Goal: Information Seeking & Learning: Learn about a topic

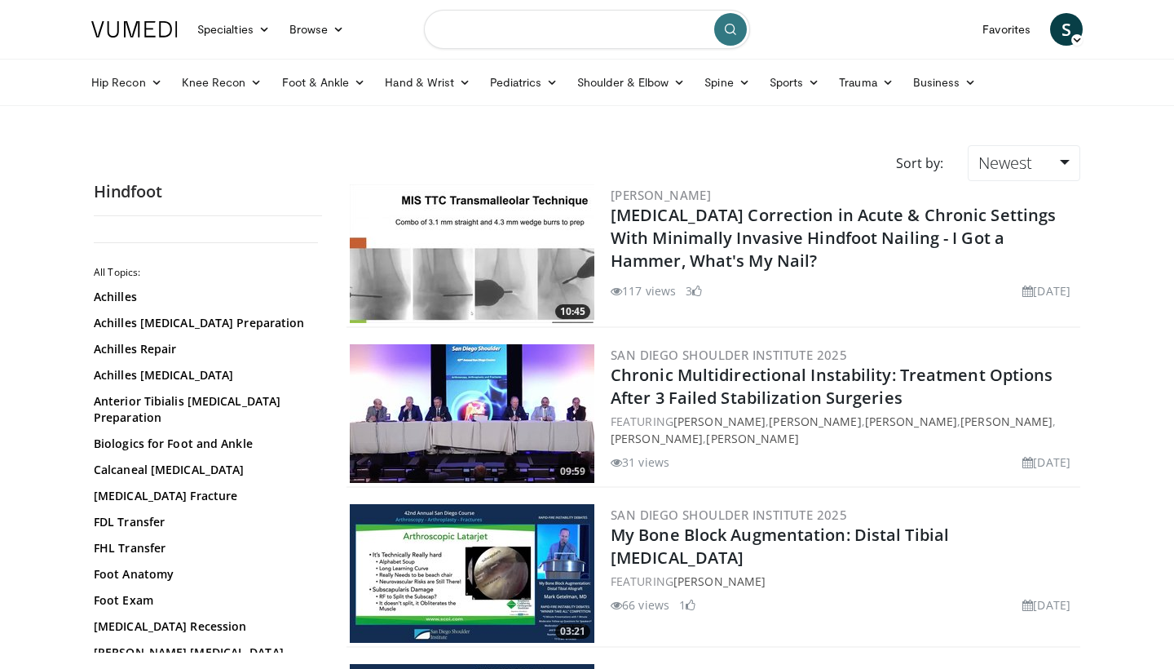
click at [540, 37] on input "Search topics, interventions" at bounding box center [587, 29] width 326 height 39
type input "**********"
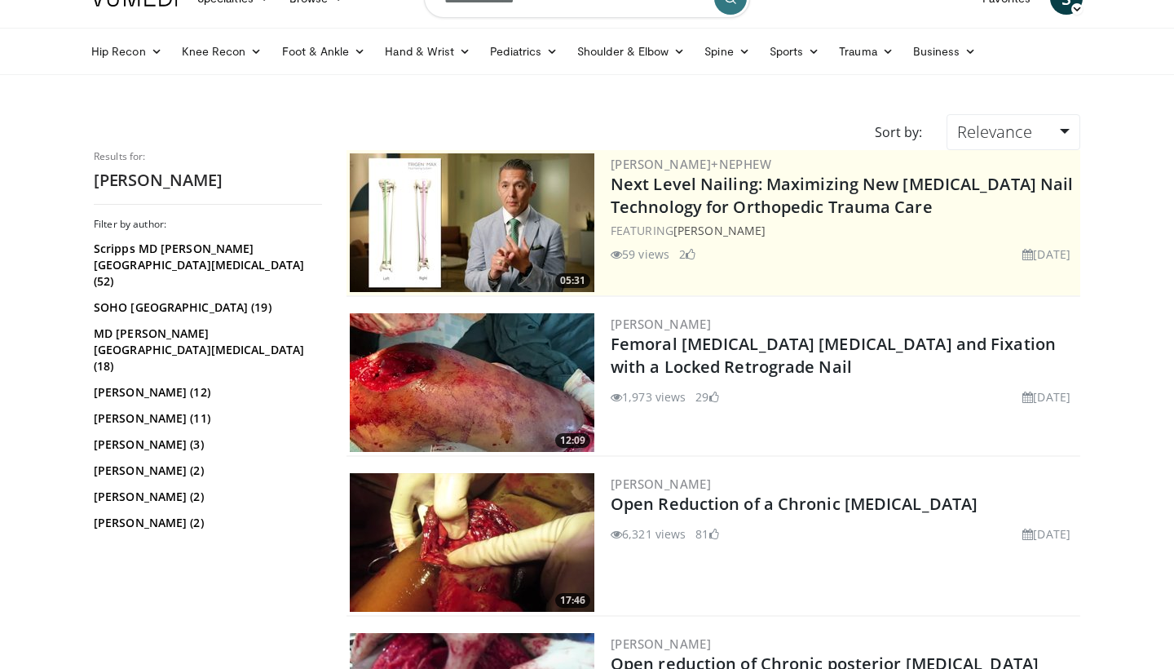
scroll to position [42, 0]
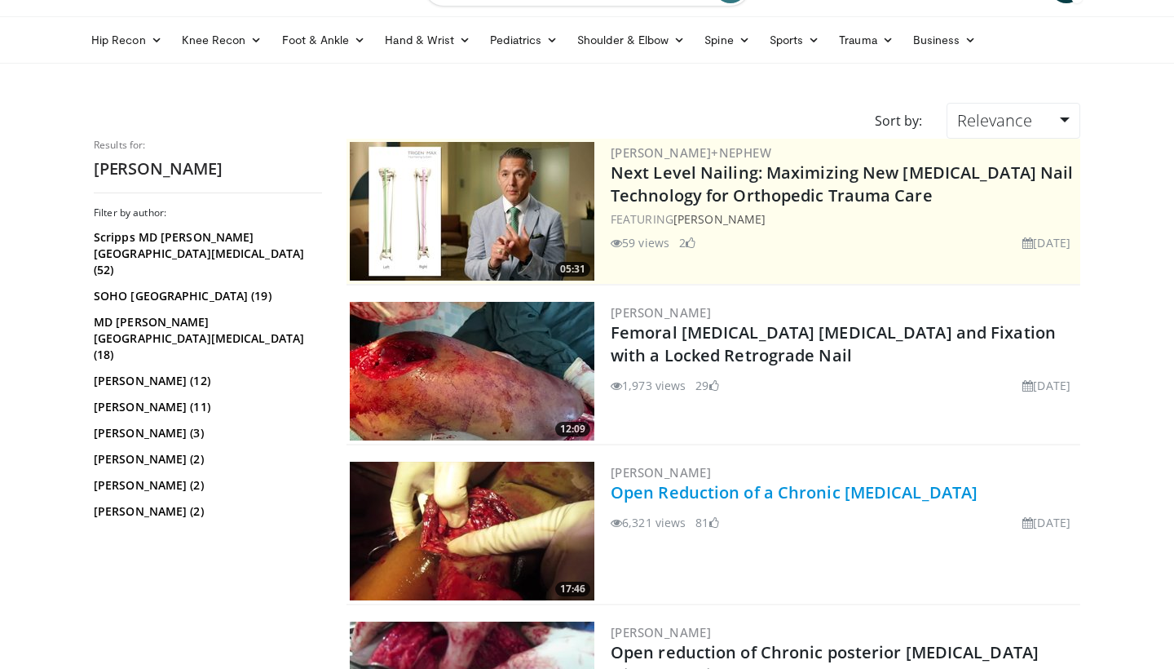
click at [772, 495] on link "Open Reduction of a Chronic [MEDICAL_DATA]" at bounding box center [794, 492] width 367 height 22
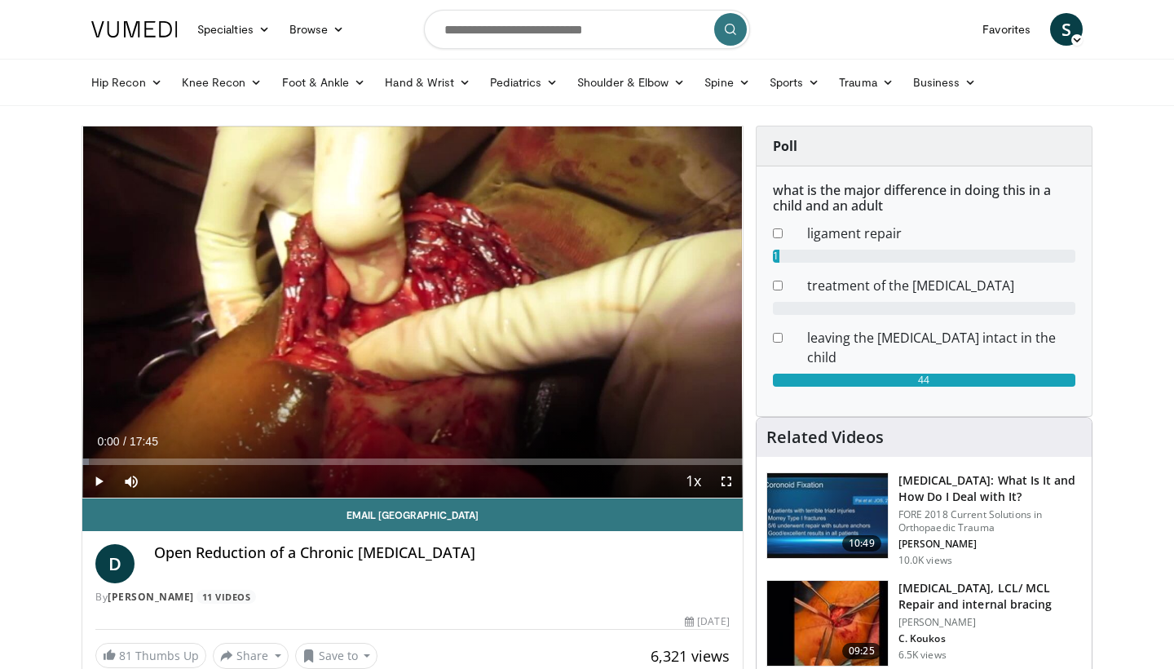
click at [101, 479] on span "Video Player" at bounding box center [98, 481] width 33 height 33
click at [727, 484] on span "Video Player" at bounding box center [726, 481] width 33 height 33
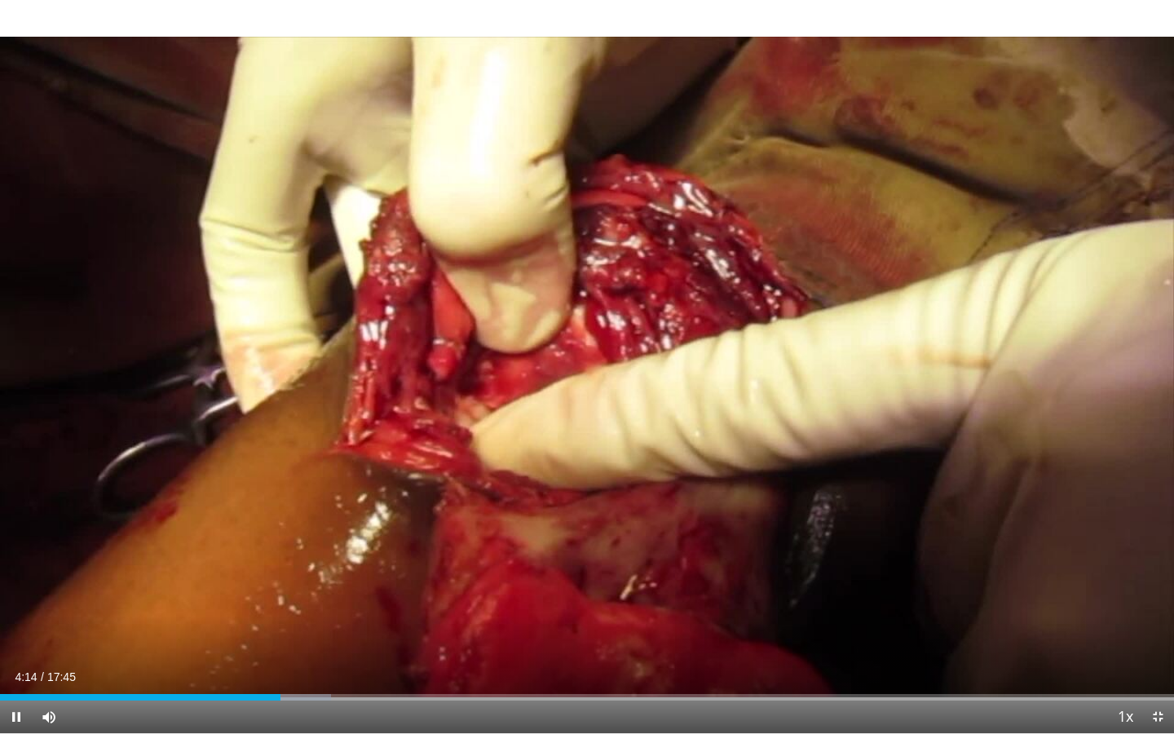
click at [14, 668] on span "Video Player" at bounding box center [16, 716] width 33 height 33
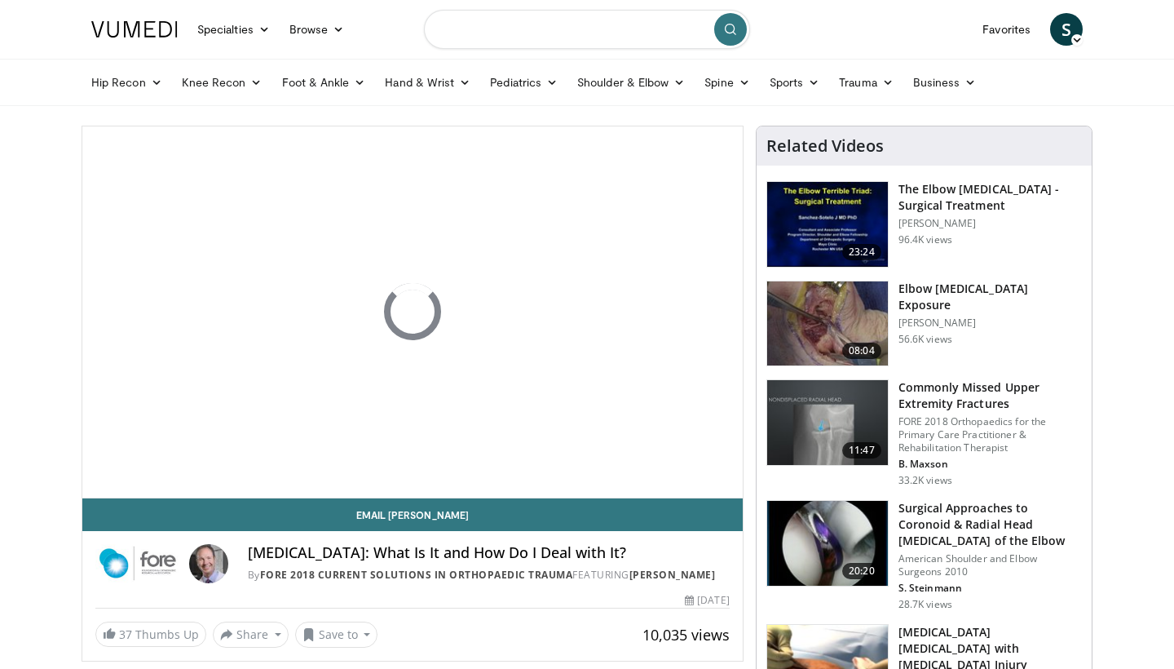
click at [589, 34] on input "Search topics, interventions" at bounding box center [587, 29] width 326 height 39
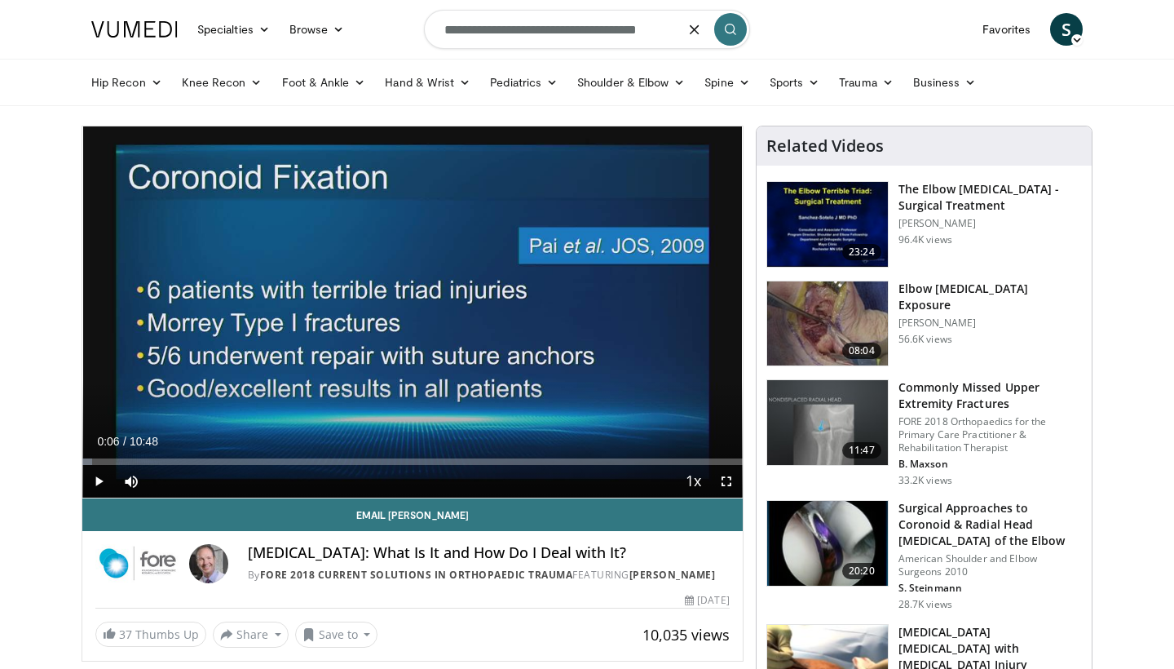
type input "**********"
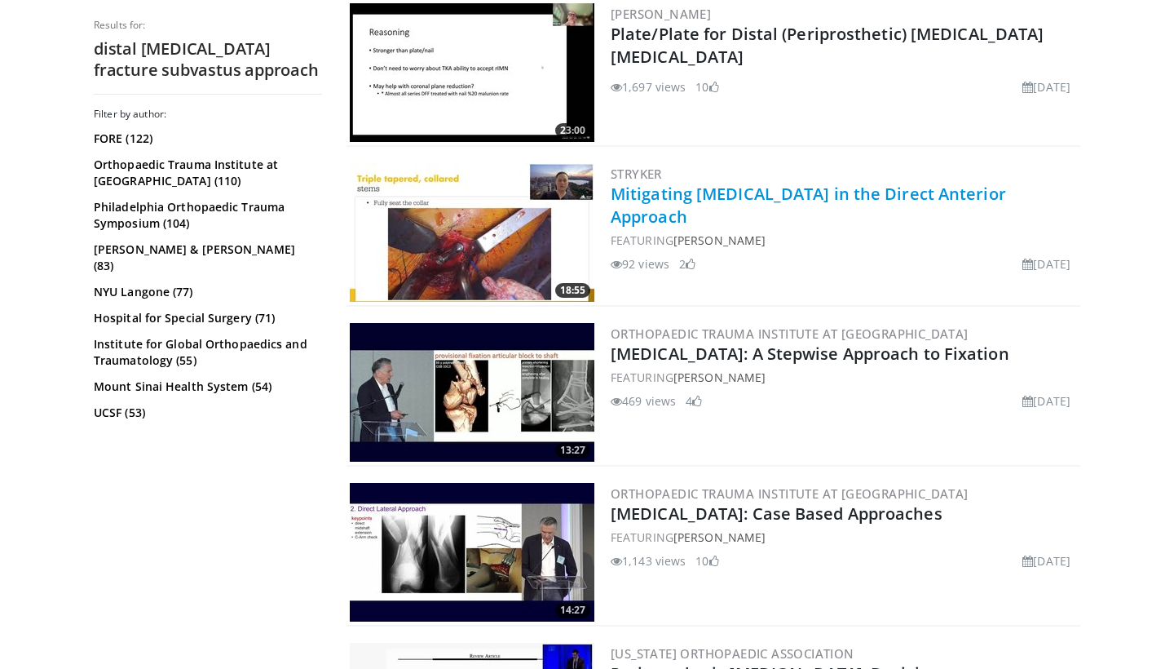
scroll to position [662, 0]
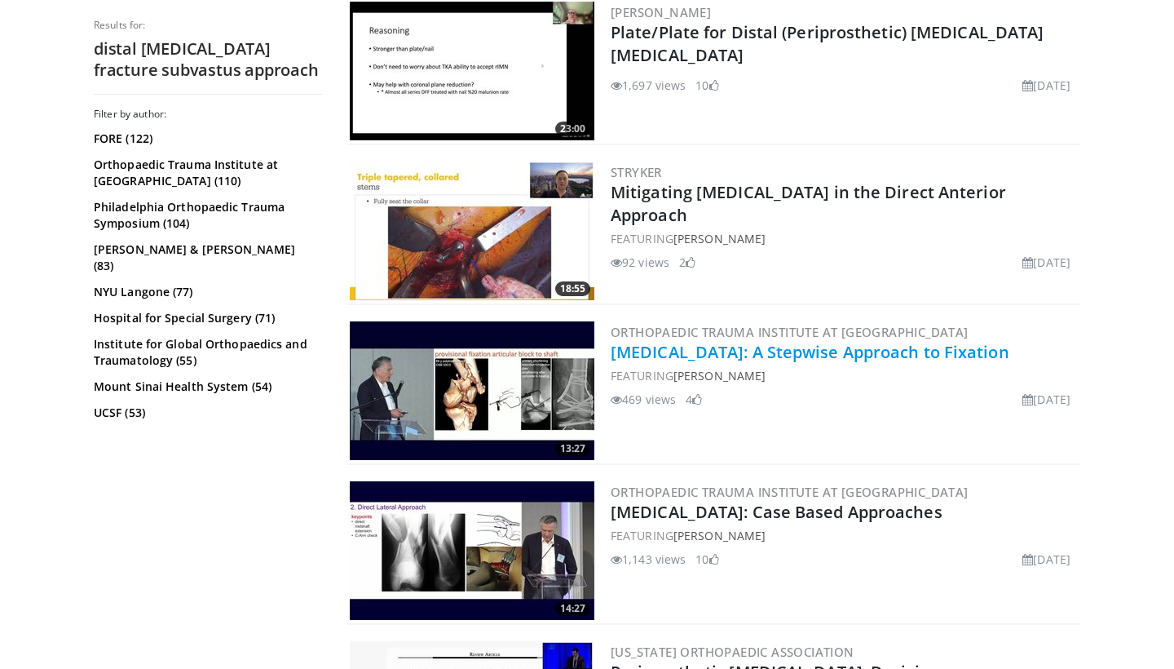
click at [748, 352] on link "Distal Femur Fractures: A Stepwise Approach to Fixation" at bounding box center [810, 352] width 399 height 22
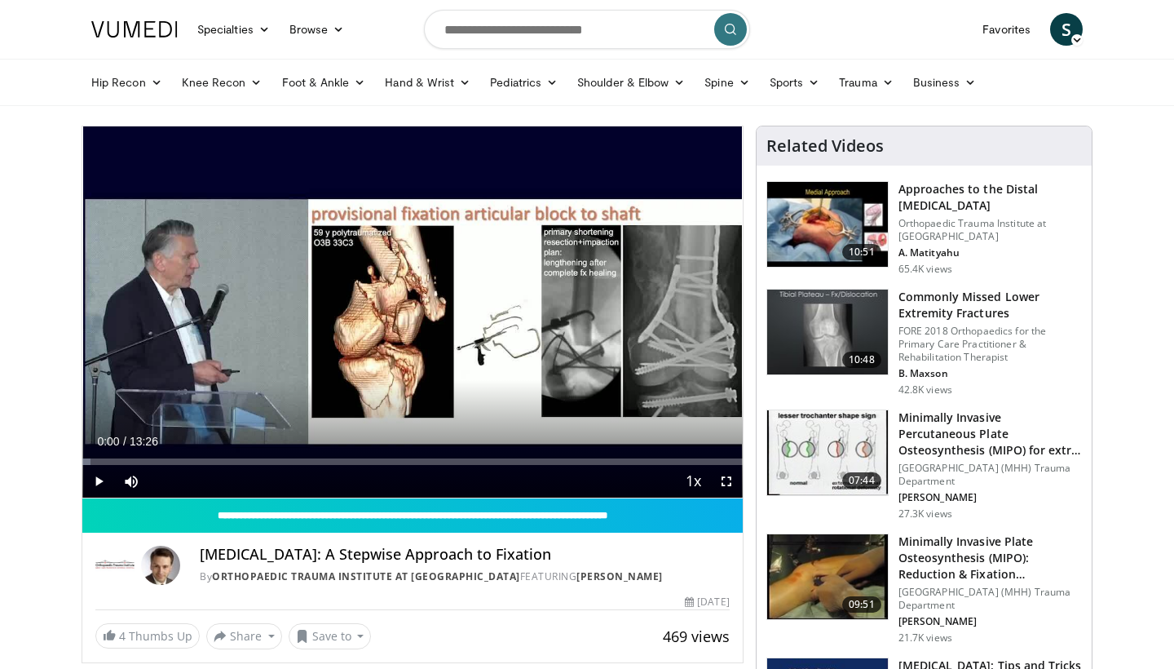
click at [97, 479] on span "Video Player" at bounding box center [98, 481] width 33 height 33
click at [728, 482] on span "Video Player" at bounding box center [726, 481] width 33 height 33
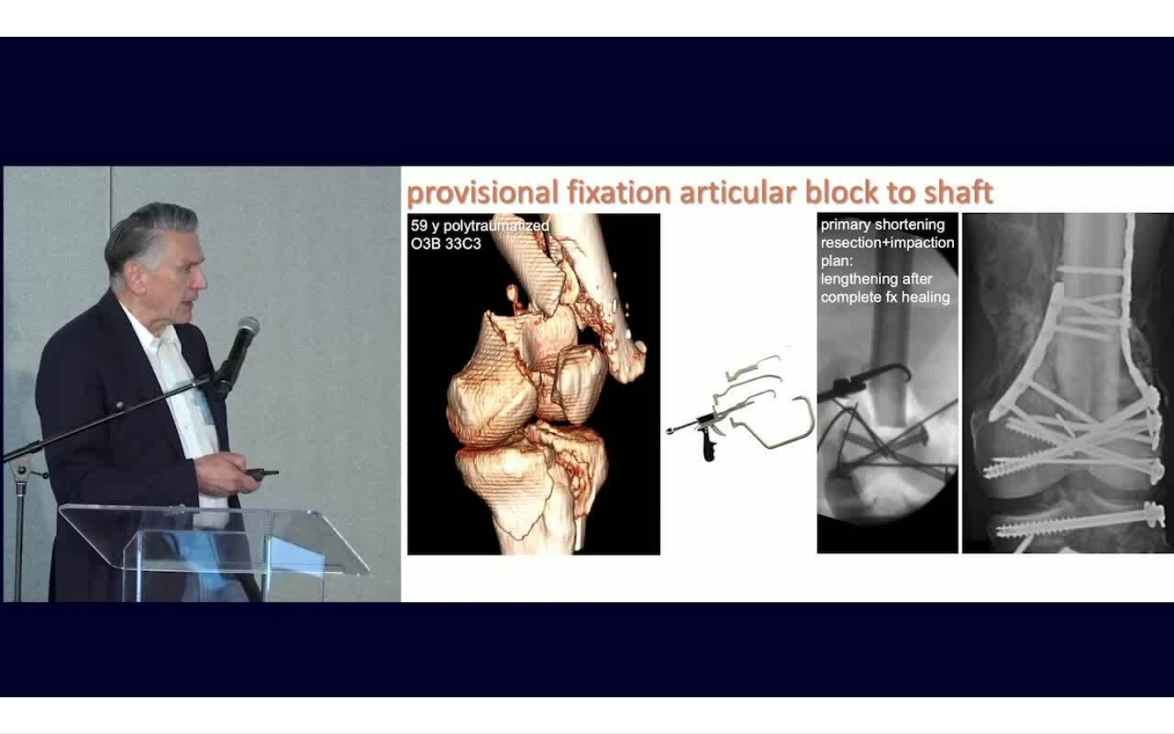
click at [196, 668] on div "10 seconds Tap to unmute" at bounding box center [587, 366] width 1174 height 733
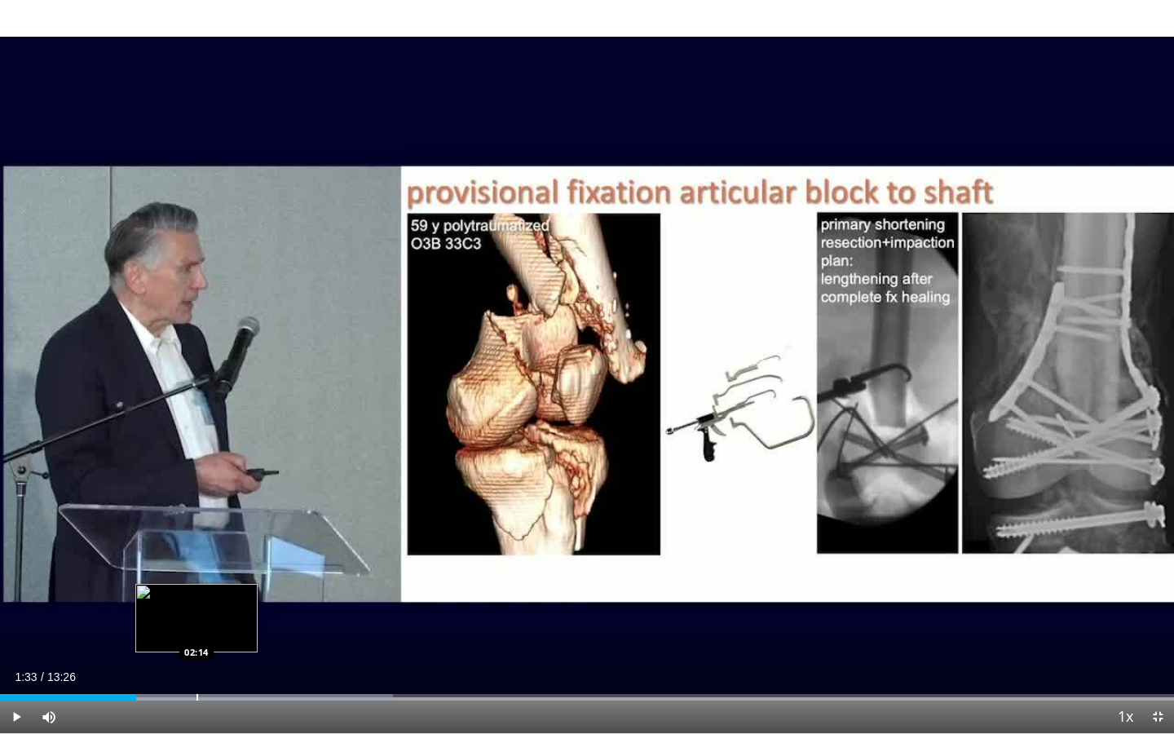
click at [196, 668] on div "Loaded : 33.46% 01:33 02:14" at bounding box center [587, 697] width 1174 height 7
click at [196, 668] on div "Progress Bar" at bounding box center [197, 697] width 2 height 7
click at [13, 668] on span "Video Player" at bounding box center [16, 716] width 33 height 33
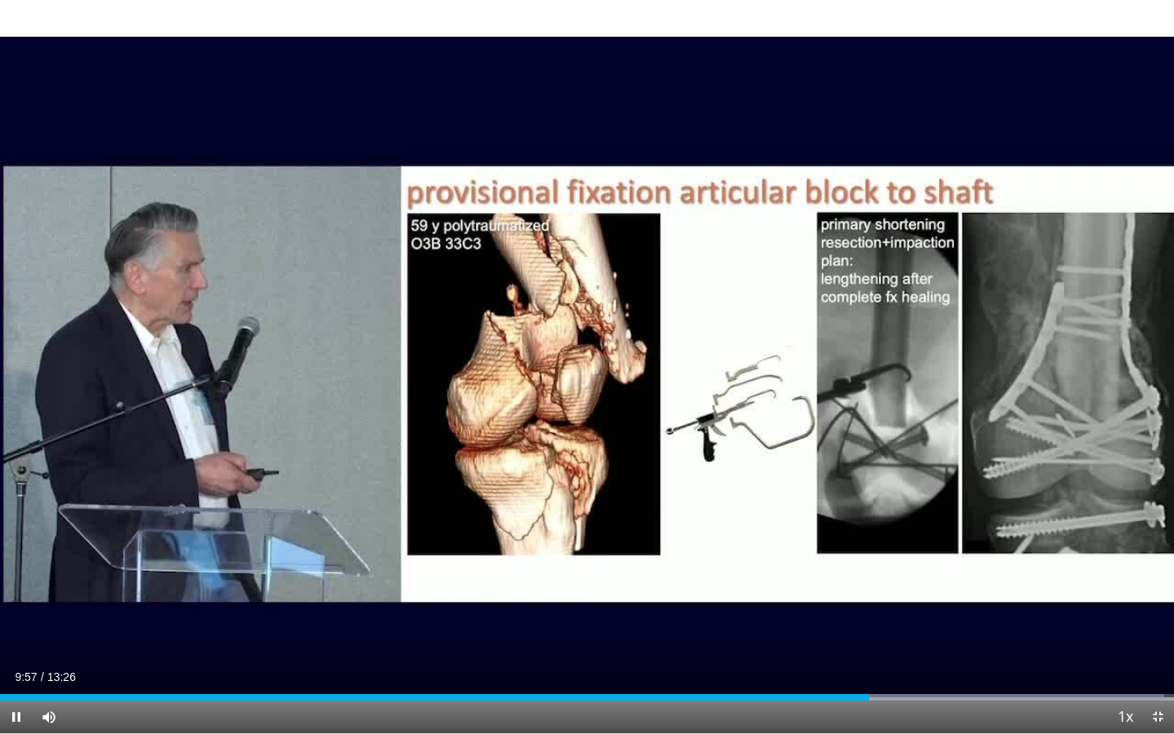
click at [15, 668] on span "Video Player" at bounding box center [16, 716] width 33 height 33
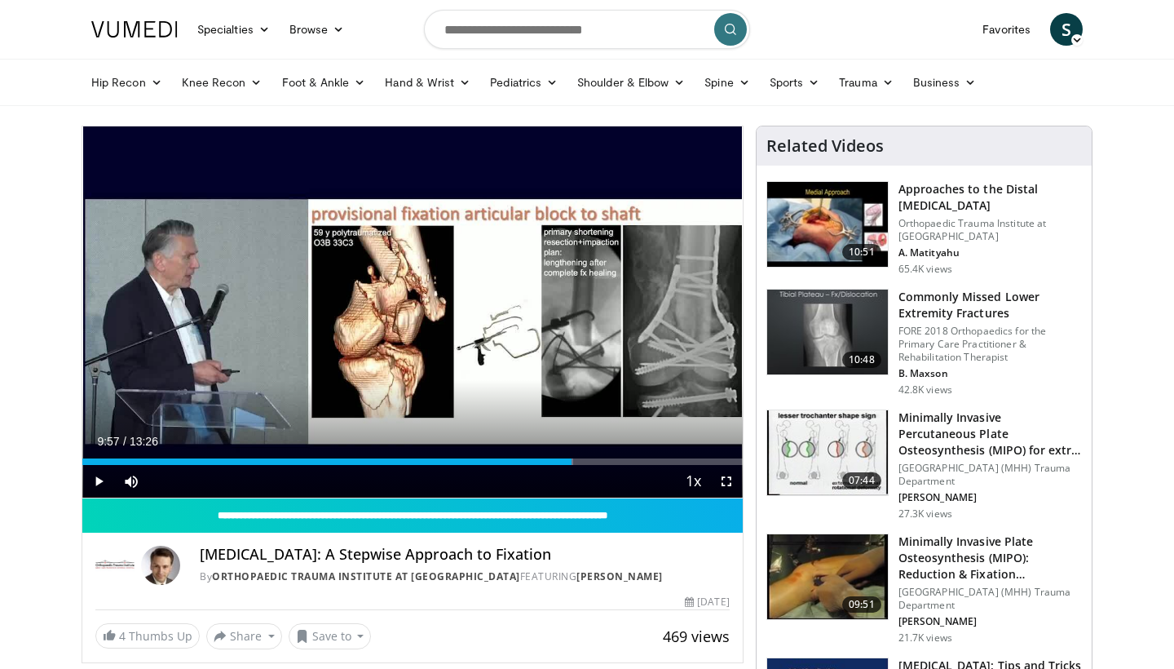
click at [99, 483] on span "Video Player" at bounding box center [98, 481] width 33 height 33
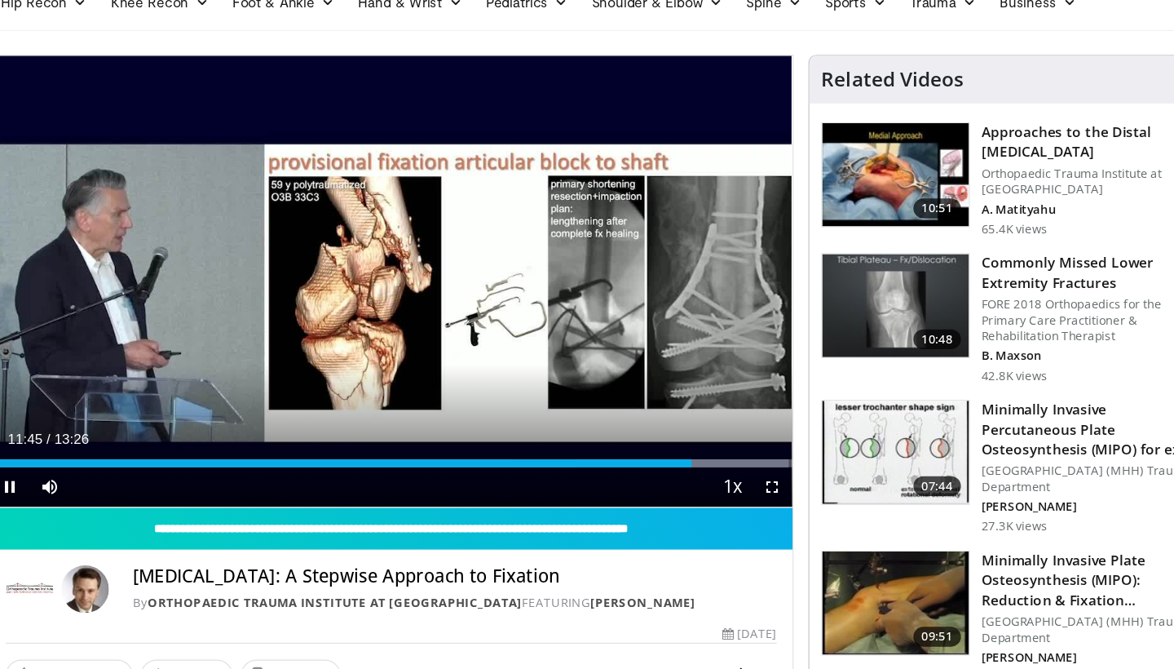
click at [710, 465] on span "Video Player" at bounding box center [726, 481] width 33 height 33
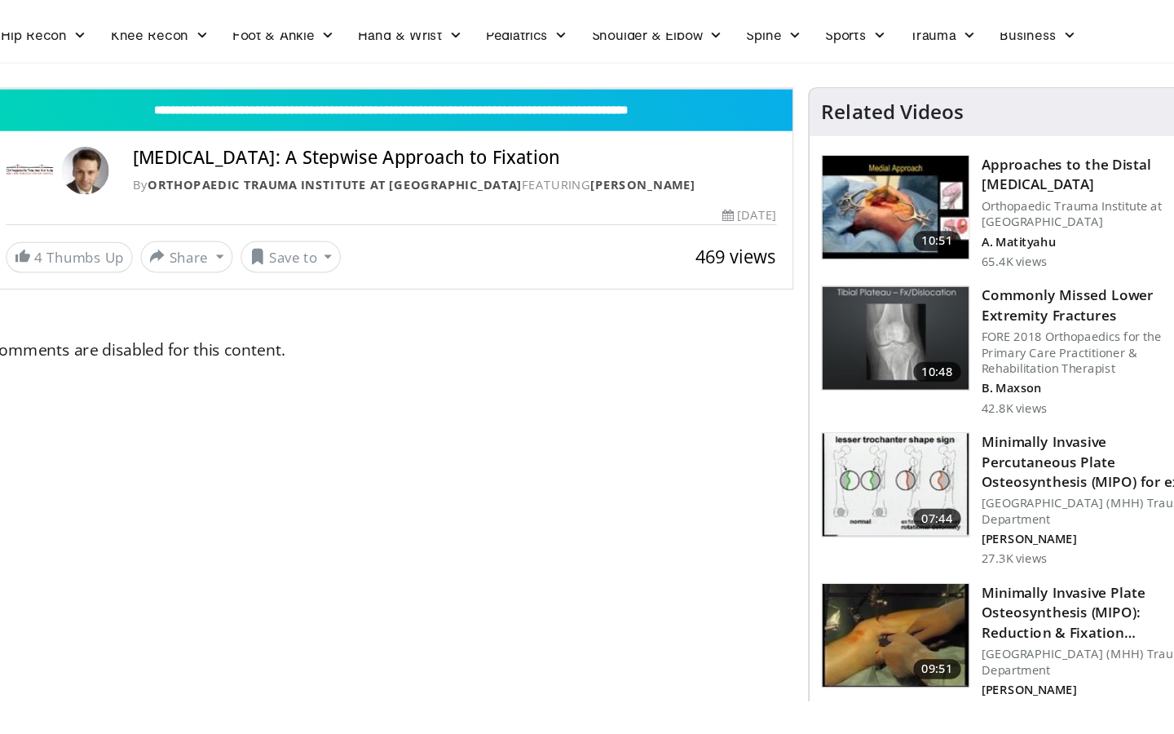
scroll to position [98, 0]
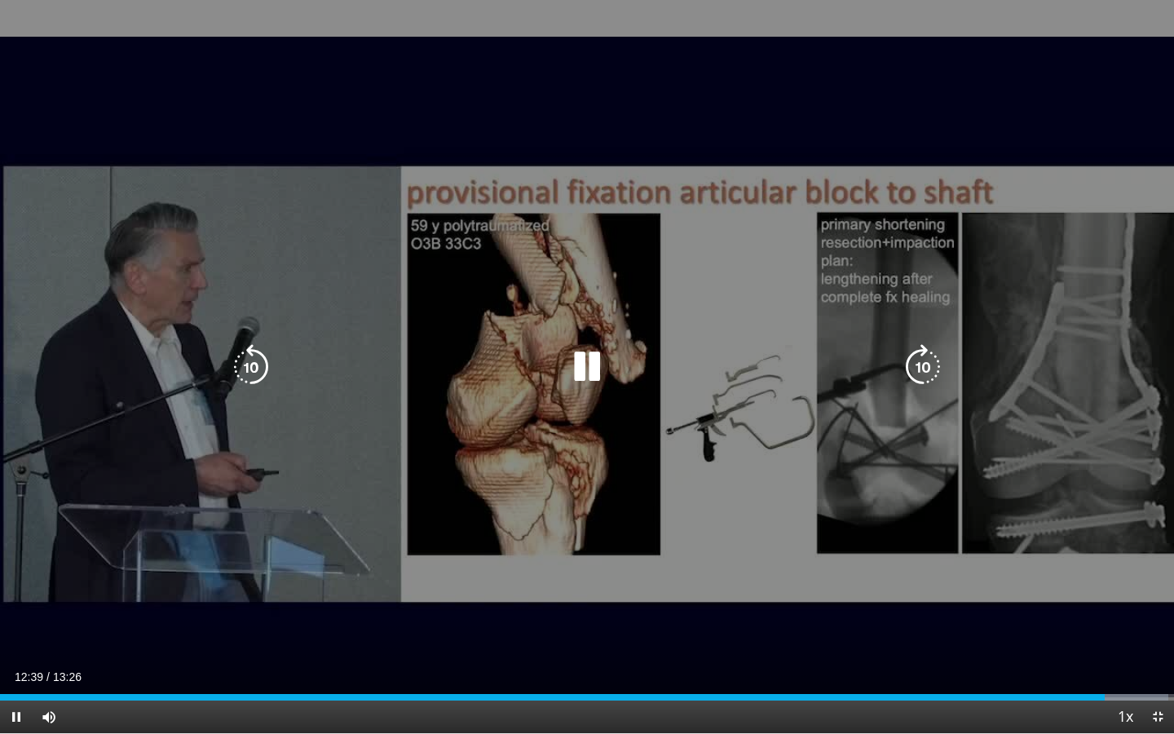
click at [585, 371] on icon "Video Player" at bounding box center [587, 367] width 46 height 46
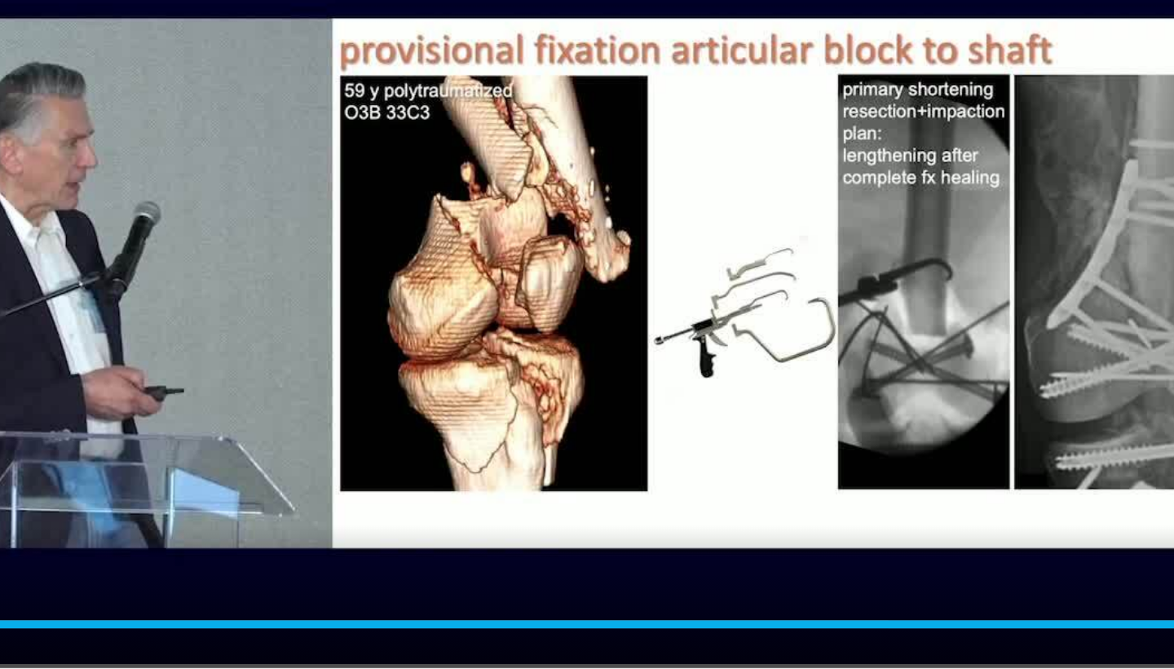
scroll to position [250, 0]
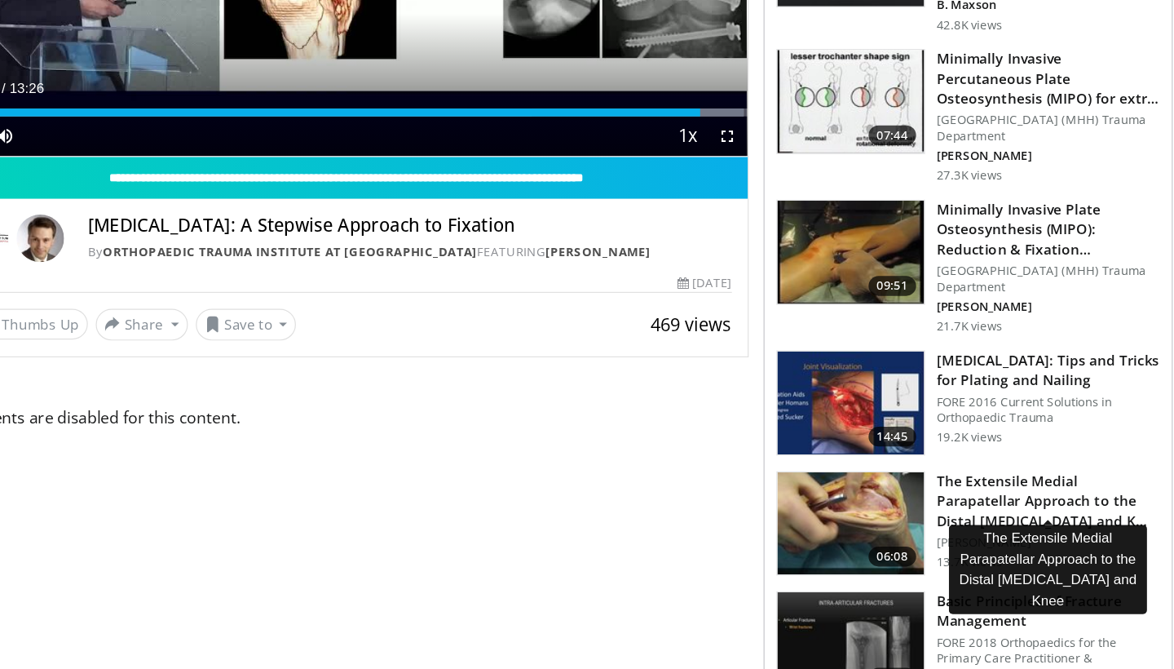
click at [898, 506] on h3 "The Extensile Medial Parapatellar Approach to the Distal [MEDICAL_DATA] and K…" at bounding box center [989, 530] width 183 height 49
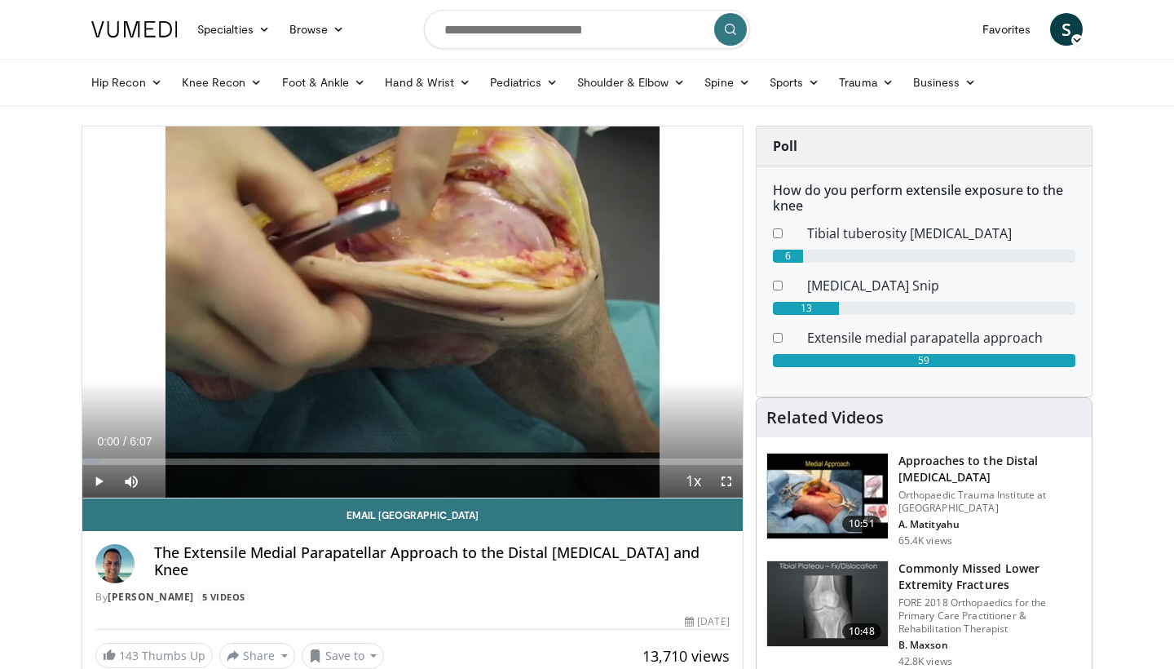
click at [96, 480] on span "Video Player" at bounding box center [98, 481] width 33 height 33
click at [724, 478] on span "Video Player" at bounding box center [726, 481] width 33 height 33
